Goal: Task Accomplishment & Management: Use online tool/utility

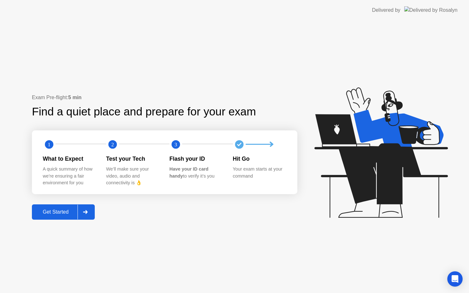
click at [65, 215] on div "Get Started" at bounding box center [56, 212] width 44 height 6
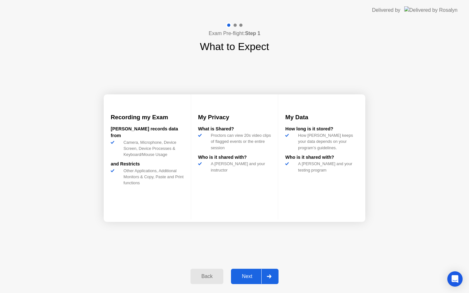
click at [265, 275] on div at bounding box center [268, 276] width 15 height 15
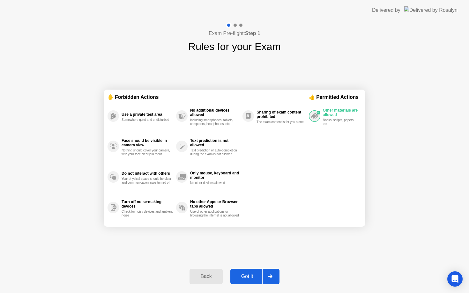
click at [267, 275] on div at bounding box center [269, 276] width 15 height 15
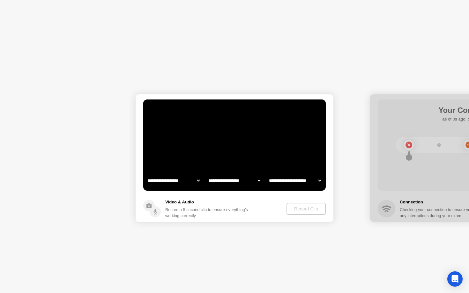
select select "**********"
select select "*******"
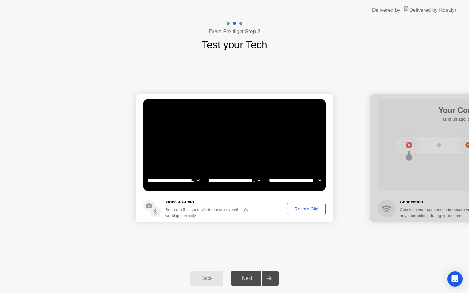
click at [298, 210] on div "Record Clip" at bounding box center [306, 208] width 34 height 5
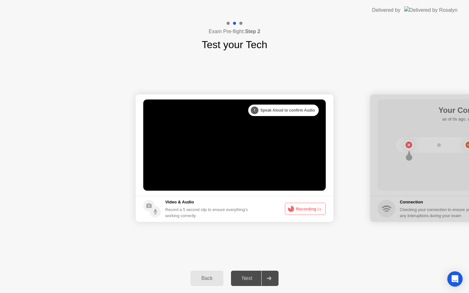
click at [269, 278] on icon at bounding box center [269, 278] width 4 height 4
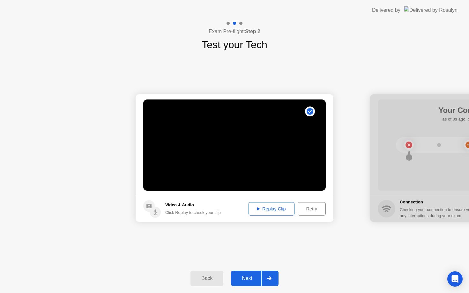
click at [269, 278] on icon at bounding box center [269, 278] width 4 height 4
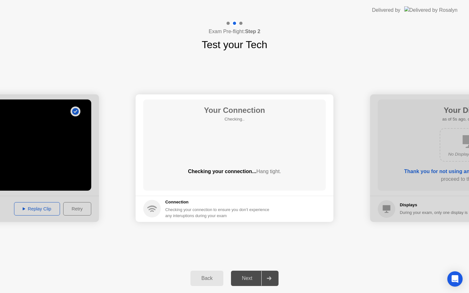
click at [250, 278] on div "Next" at bounding box center [247, 279] width 28 height 6
click at [270, 278] on icon at bounding box center [269, 278] width 4 height 4
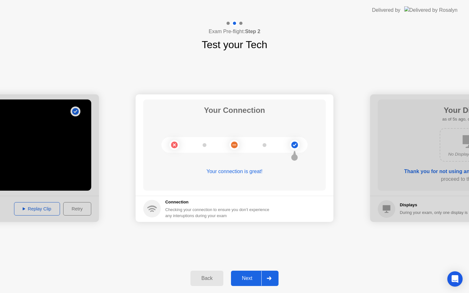
click at [271, 279] on icon at bounding box center [269, 278] width 5 height 4
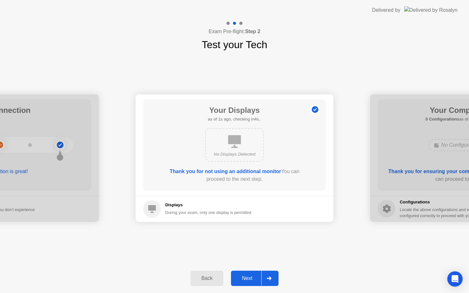
click at [271, 277] on icon at bounding box center [269, 278] width 5 height 4
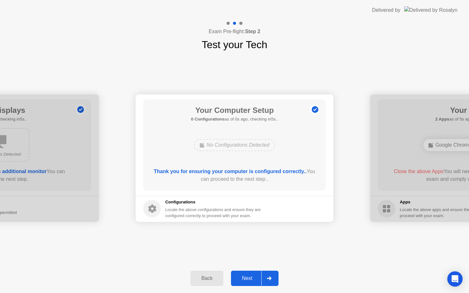
click at [271, 277] on icon at bounding box center [269, 278] width 5 height 4
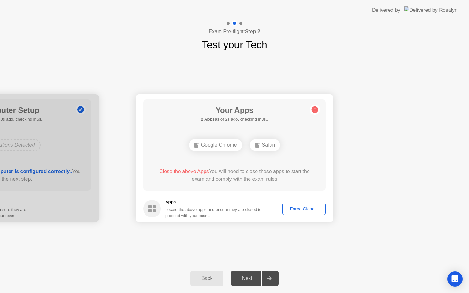
click at [271, 277] on icon at bounding box center [269, 278] width 5 height 4
click at [308, 210] on div "Force Close..." at bounding box center [303, 208] width 39 height 5
click at [306, 208] on div "Force Close..." at bounding box center [303, 208] width 39 height 5
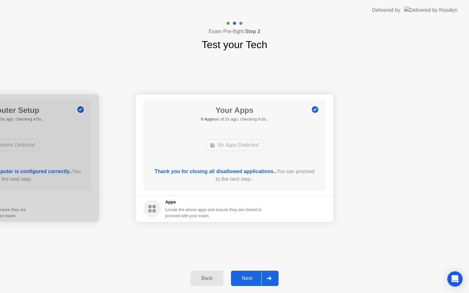
click at [269, 276] on icon at bounding box center [269, 278] width 5 height 4
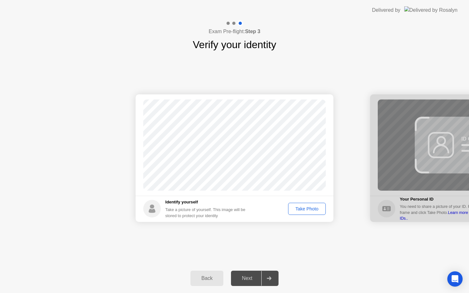
click at [309, 211] on div "Take Photo" at bounding box center [306, 208] width 33 height 5
click at [270, 276] on div at bounding box center [268, 278] width 15 height 15
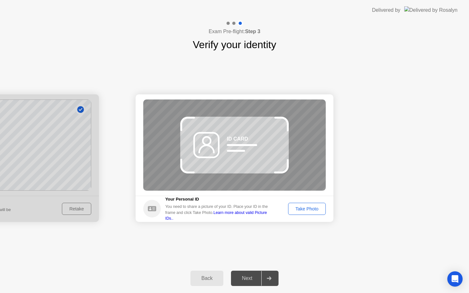
click at [312, 209] on div "Take Photo" at bounding box center [306, 208] width 33 height 5
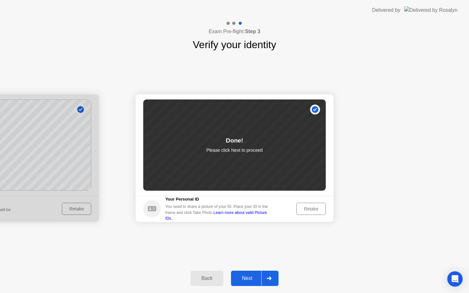
click at [272, 276] on div at bounding box center [268, 278] width 15 height 15
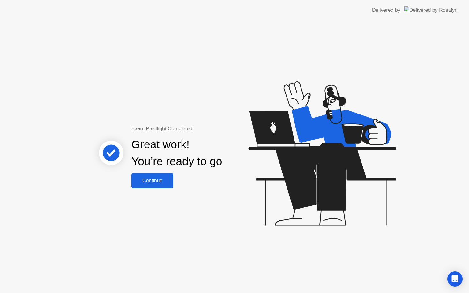
click at [162, 186] on button "Continue" at bounding box center [152, 180] width 42 height 15
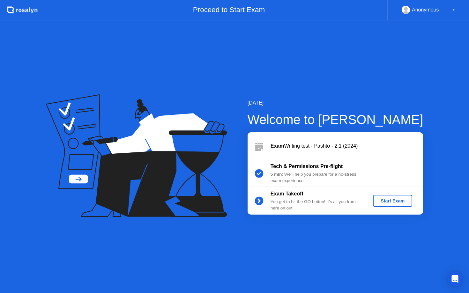
click at [403, 204] on button "Start Exam" at bounding box center [392, 201] width 39 height 12
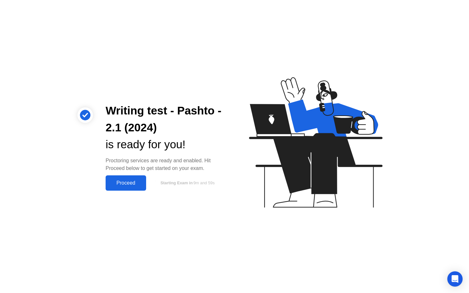
click at [125, 184] on div "Proceed" at bounding box center [125, 183] width 37 height 6
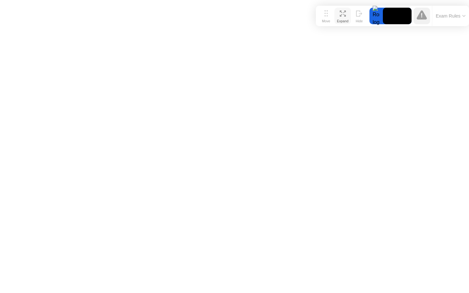
drag, startPoint x: 170, startPoint y: 281, endPoint x: 346, endPoint y: 13, distance: 319.7
click at [346, 13] on div "Move Expand Hide" at bounding box center [343, 16] width 50 height 17
click at [346, 15] on button "Expand" at bounding box center [342, 15] width 17 height 17
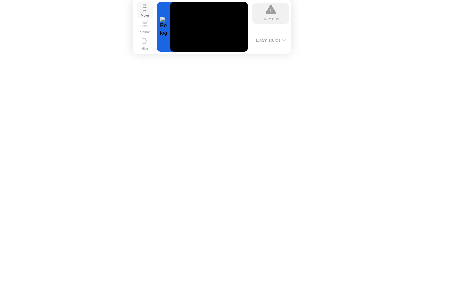
drag, startPoint x: 328, startPoint y: 14, endPoint x: 144, endPoint y: 6, distance: 183.3
click at [144, 6] on icon at bounding box center [145, 7] width 4 height 6
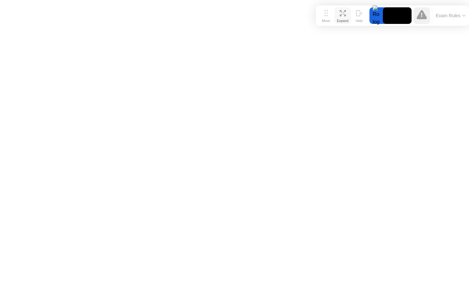
click at [345, 15] on icon at bounding box center [344, 15] width 3 height 3
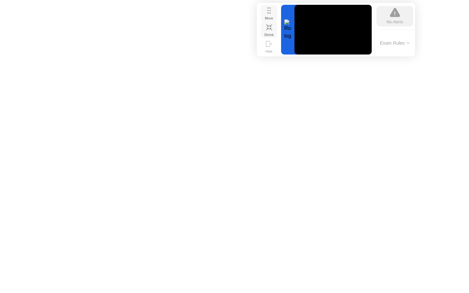
drag, startPoint x: 335, startPoint y: 10, endPoint x: 276, endPoint y: 8, distance: 59.1
click at [276, 8] on button "Move" at bounding box center [269, 13] width 17 height 17
drag, startPoint x: 369, startPoint y: 5, endPoint x: 267, endPoint y: 8, distance: 101.8
click at [267, 8] on div "Move Shrink Hide No Alerts Exam Rules" at bounding box center [336, 30] width 158 height 54
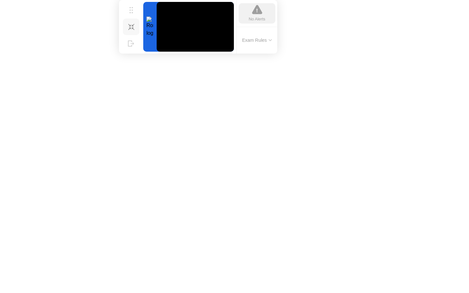
drag, startPoint x: 271, startPoint y: 10, endPoint x: 133, endPoint y: -11, distance: 139.2
click at [133, 0] on html "Move Shrink Hide No Alerts Exam Rules Sorry, Web RTC is not available in your b…" at bounding box center [234, 146] width 469 height 293
click at [130, 24] on icon at bounding box center [131, 27] width 6 height 6
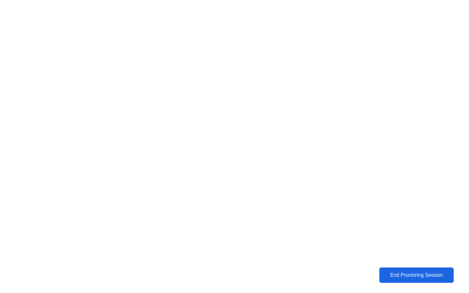
click at [404, 283] on button "End Proctoring Session" at bounding box center [416, 275] width 74 height 15
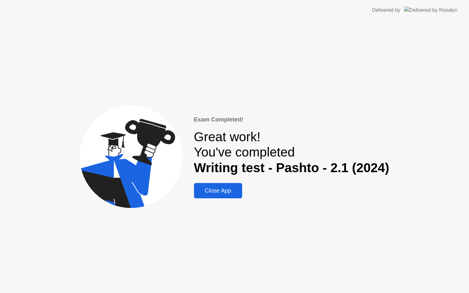
click at [341, 87] on div "Exam Completed! Great work! You've completed Writing test - Pashto - 2.1 (2024)…" at bounding box center [234, 156] width 469 height 273
click at [229, 188] on div "Close App" at bounding box center [218, 191] width 44 height 7
